Goal: Check status: Check status

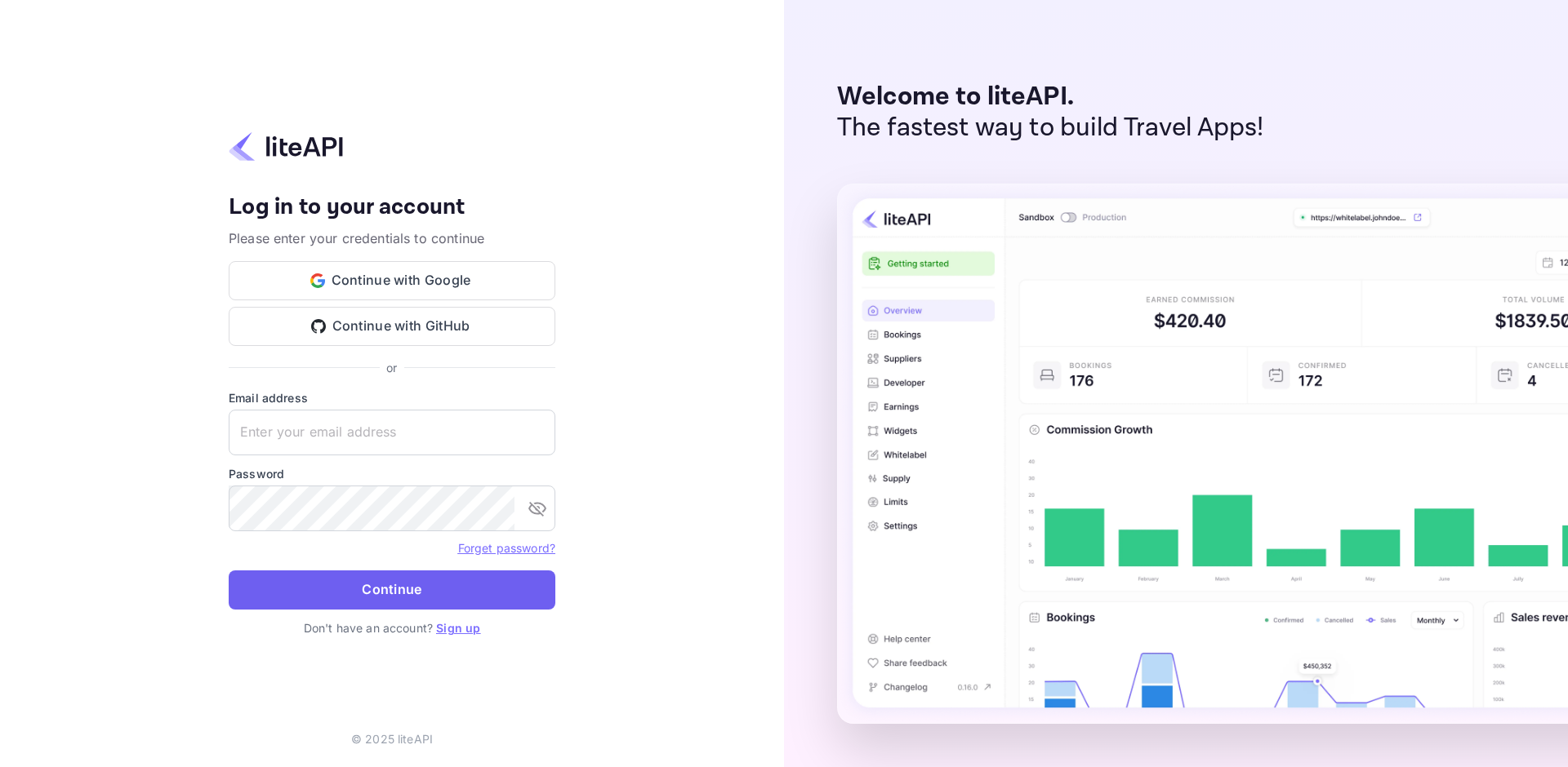
type input "adminpassword_support@yandex-team.ru"
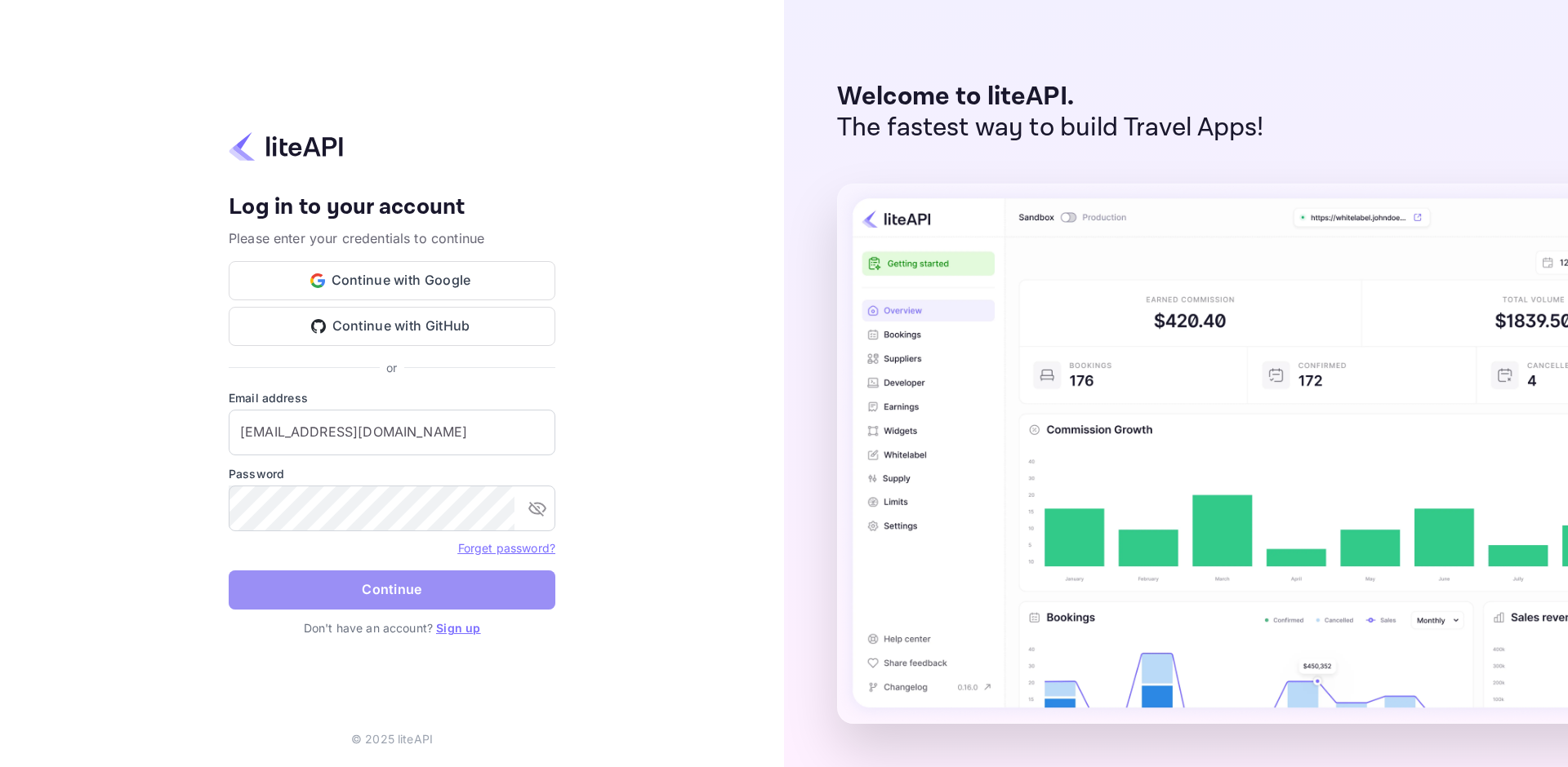
click at [360, 579] on button "Continue" at bounding box center [391, 590] width 327 height 40
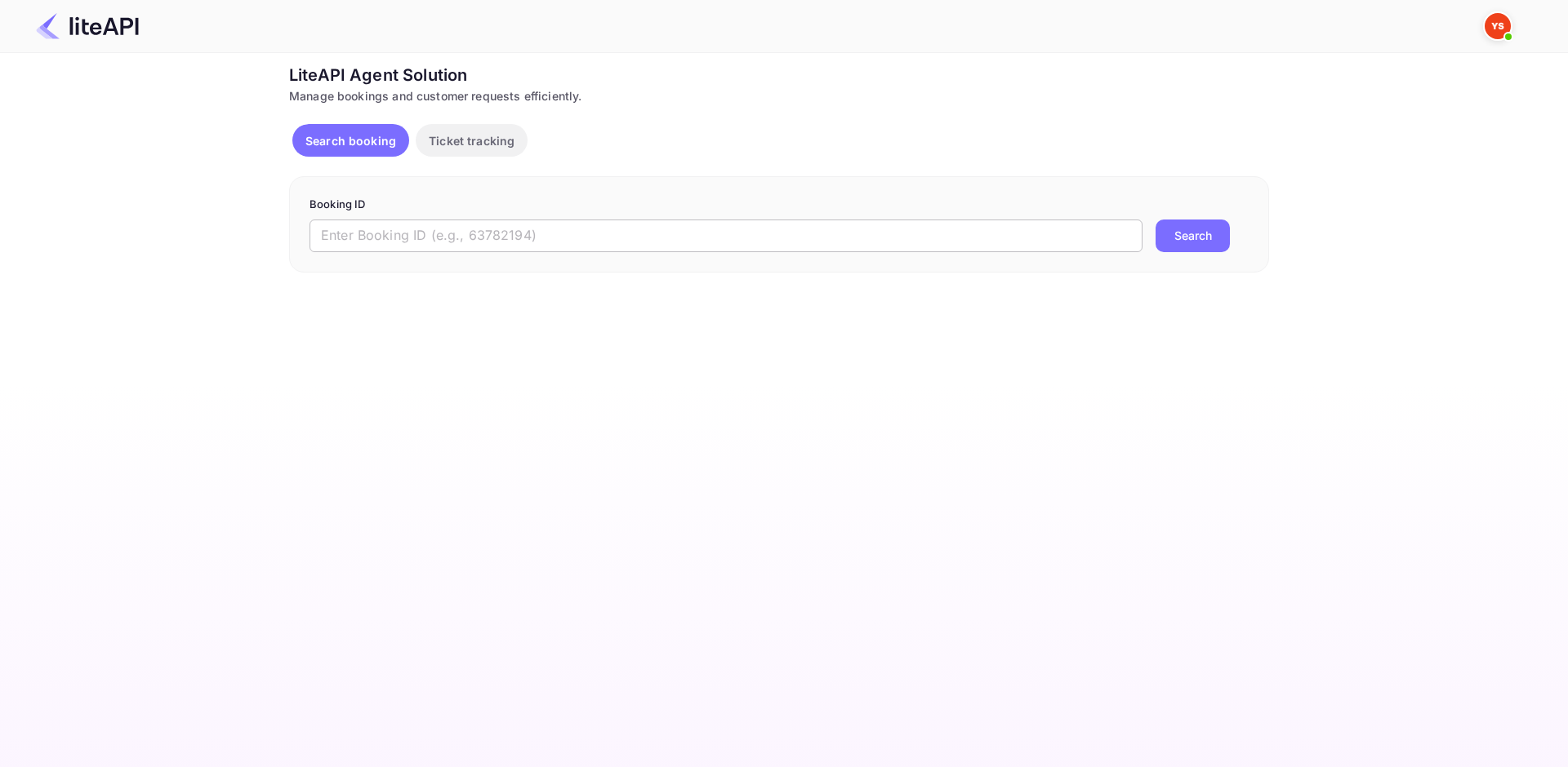
click at [550, 247] on input "text" at bounding box center [726, 236] width 833 height 33
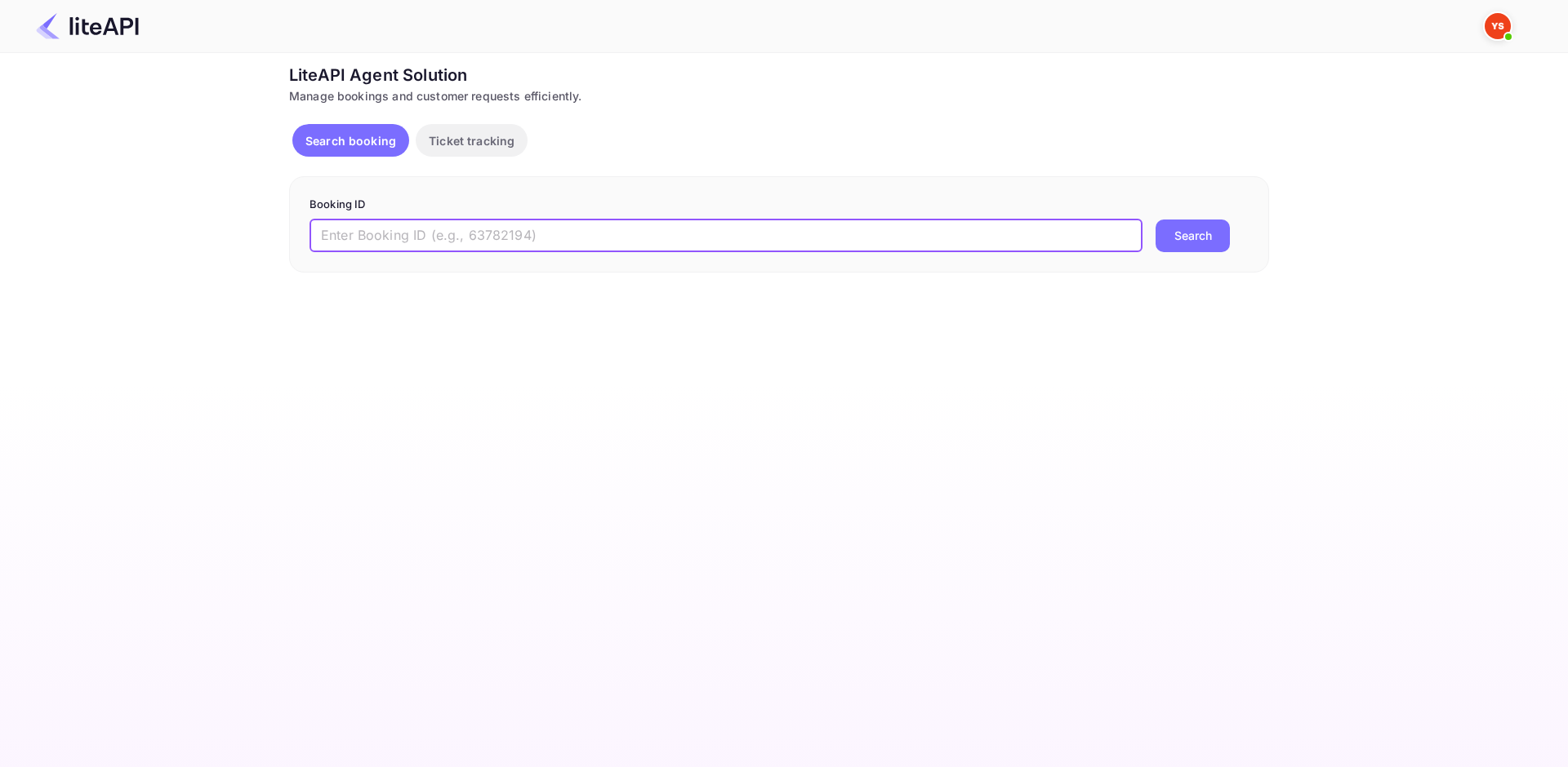
paste input "8741512"
type input "8741512"
click at [1181, 237] on button "Search" at bounding box center [1192, 236] width 74 height 33
